Goal: Navigation & Orientation: Find specific page/section

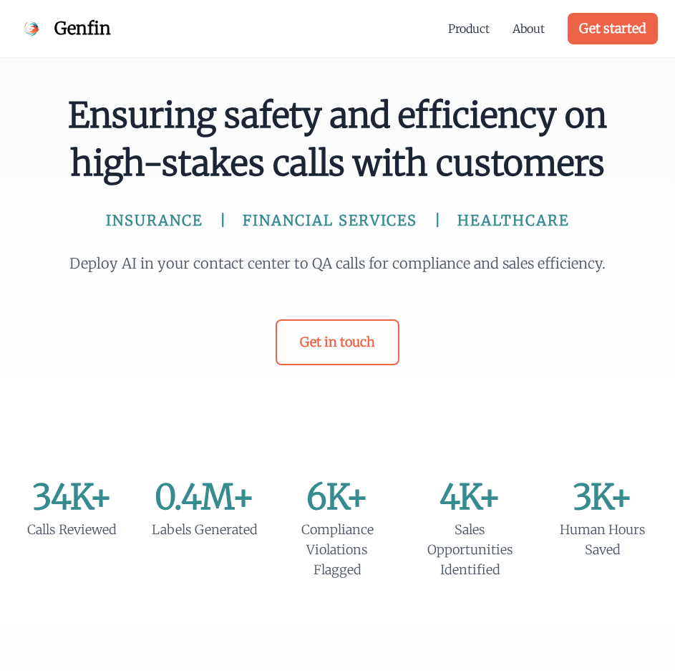
click at [337, 163] on span "Ensuring safety and efficiency on high-stakes calls with customers" at bounding box center [338, 140] width 619 height 96
drag, startPoint x: 342, startPoint y: 164, endPoint x: 309, endPoint y: 102, distance: 70.2
click at [309, 102] on span "Ensuring safety and efficiency on high-stakes calls with customers" at bounding box center [338, 140] width 619 height 96
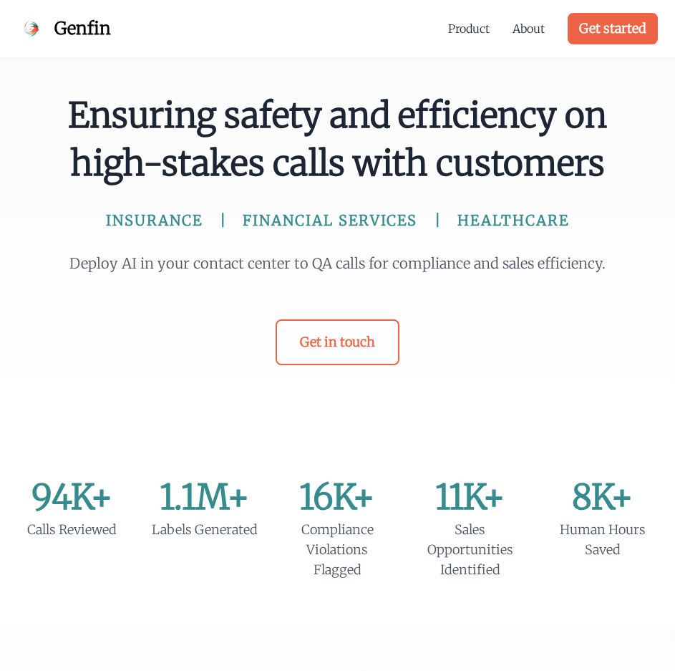
click at [307, 88] on div "Ensuring safety and efficiency on high-stakes calls with customers INSURANCE FI…" at bounding box center [337, 217] width 675 height 434
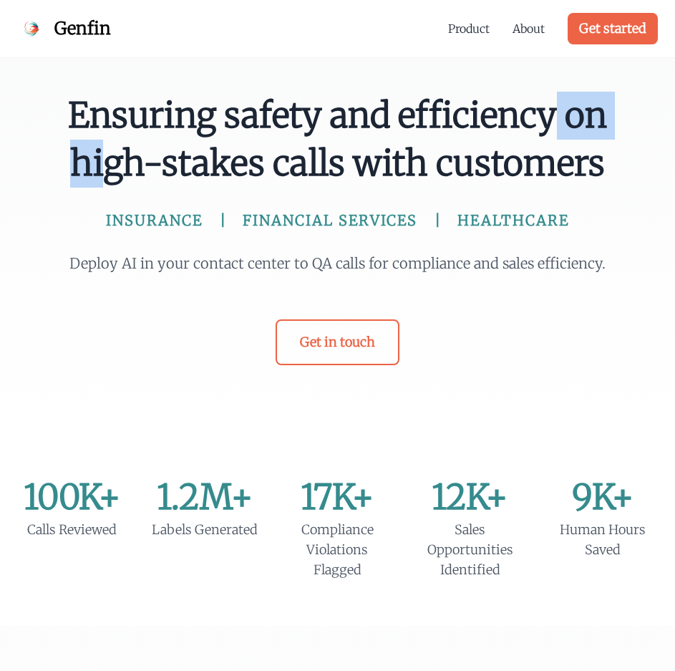
drag, startPoint x: 307, startPoint y: 88, endPoint x: 322, endPoint y: 125, distance: 39.5
click at [321, 121] on div "Ensuring safety and efficiency on high-stakes calls with customers INSURANCE FI…" at bounding box center [337, 217] width 675 height 434
click at [322, 125] on span "Ensuring safety and efficiency on high-stakes calls with customers" at bounding box center [338, 140] width 619 height 96
click at [461, 34] on link "Product" at bounding box center [469, 28] width 42 height 17
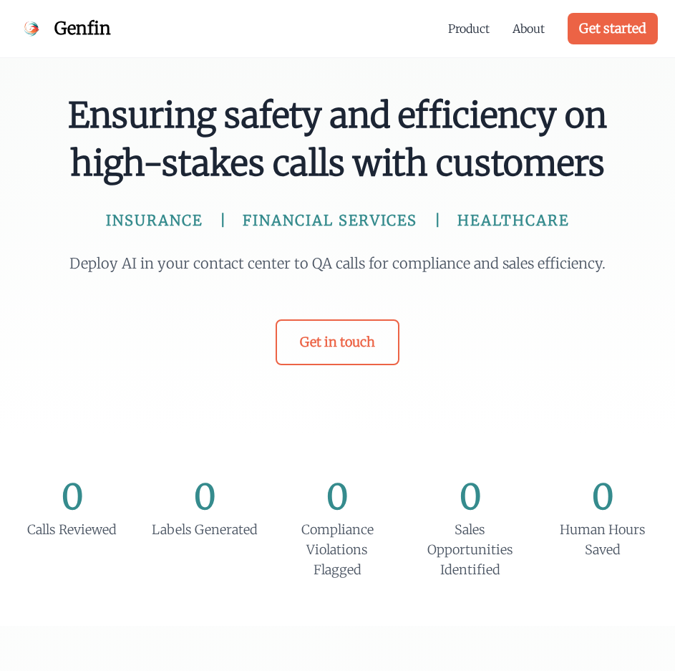
scroll to position [1255, 0]
